Goal: Task Accomplishment & Management: Manage account settings

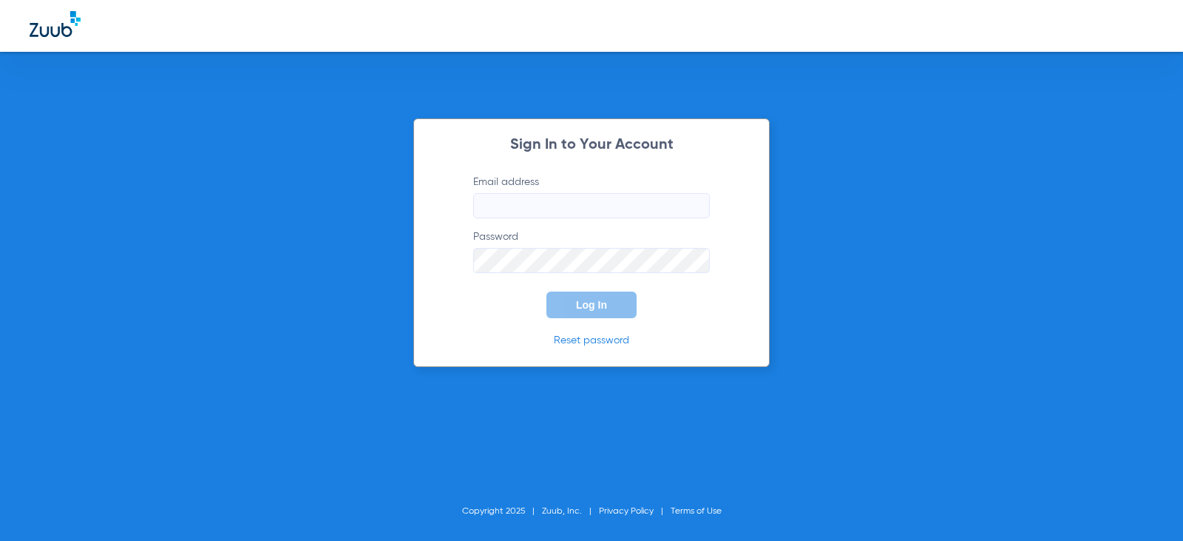
type input "[EMAIL_ADDRESS][DOMAIN_NAME]"
click at [604, 308] on span "Log In" at bounding box center [591, 305] width 31 height 12
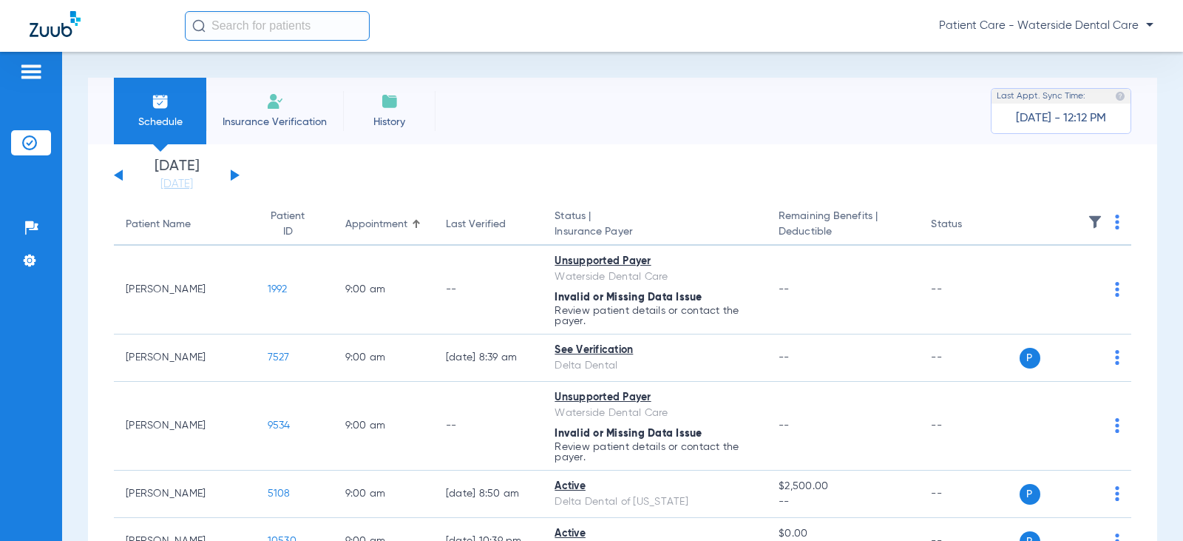
click at [1147, 27] on span "Patient Care - Waterside Dental Care" at bounding box center [1046, 25] width 214 height 15
click at [697, 41] on div at bounding box center [591, 270] width 1183 height 541
click at [24, 71] on img at bounding box center [31, 72] width 24 height 18
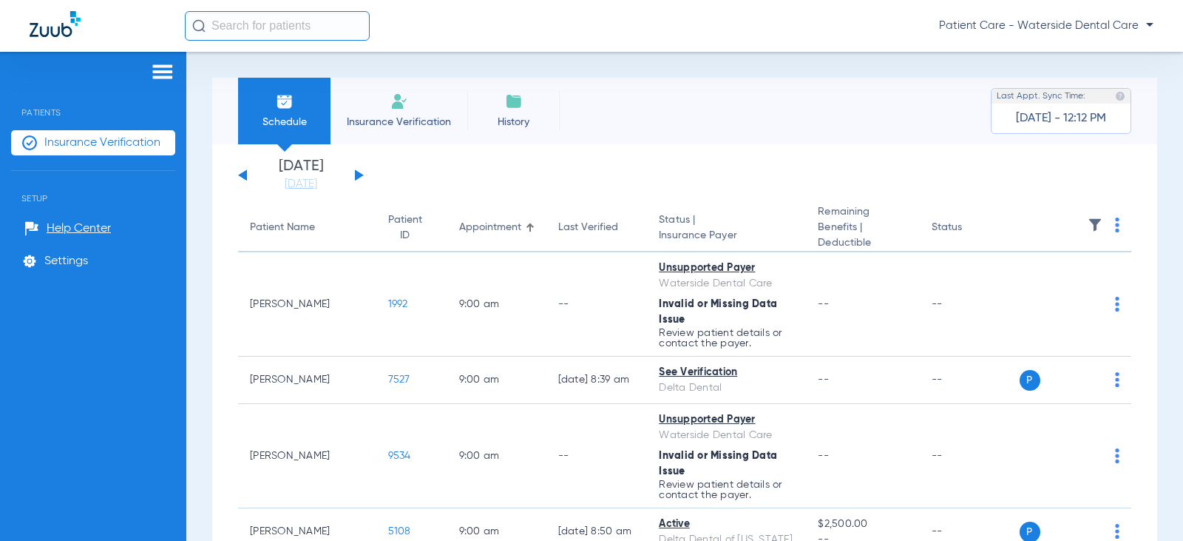
click at [158, 69] on img at bounding box center [163, 72] width 24 height 18
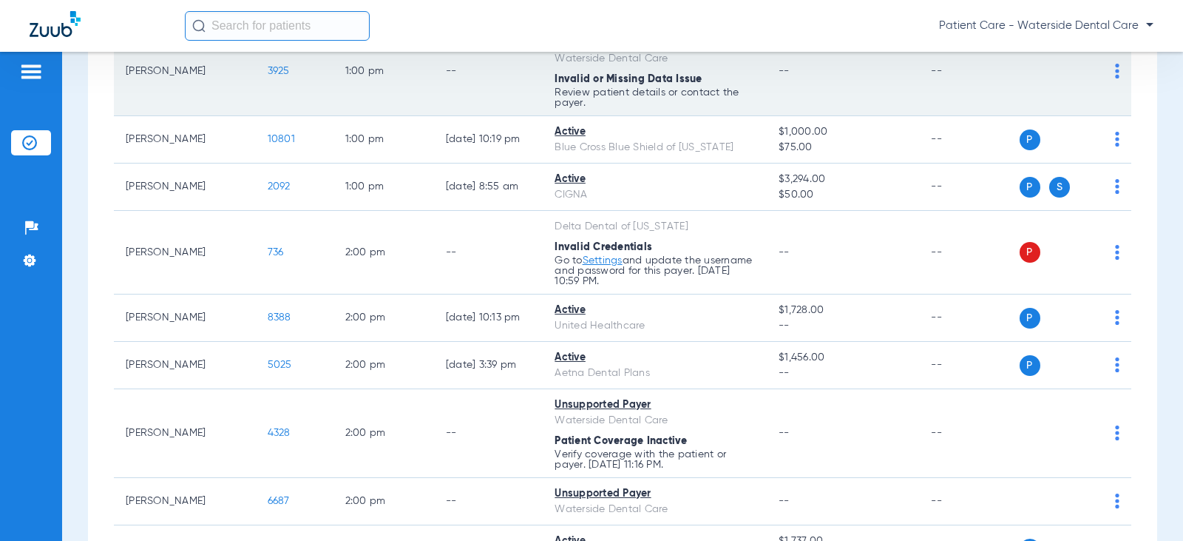
scroll to position [2050, 0]
